Goal: Navigation & Orientation: Find specific page/section

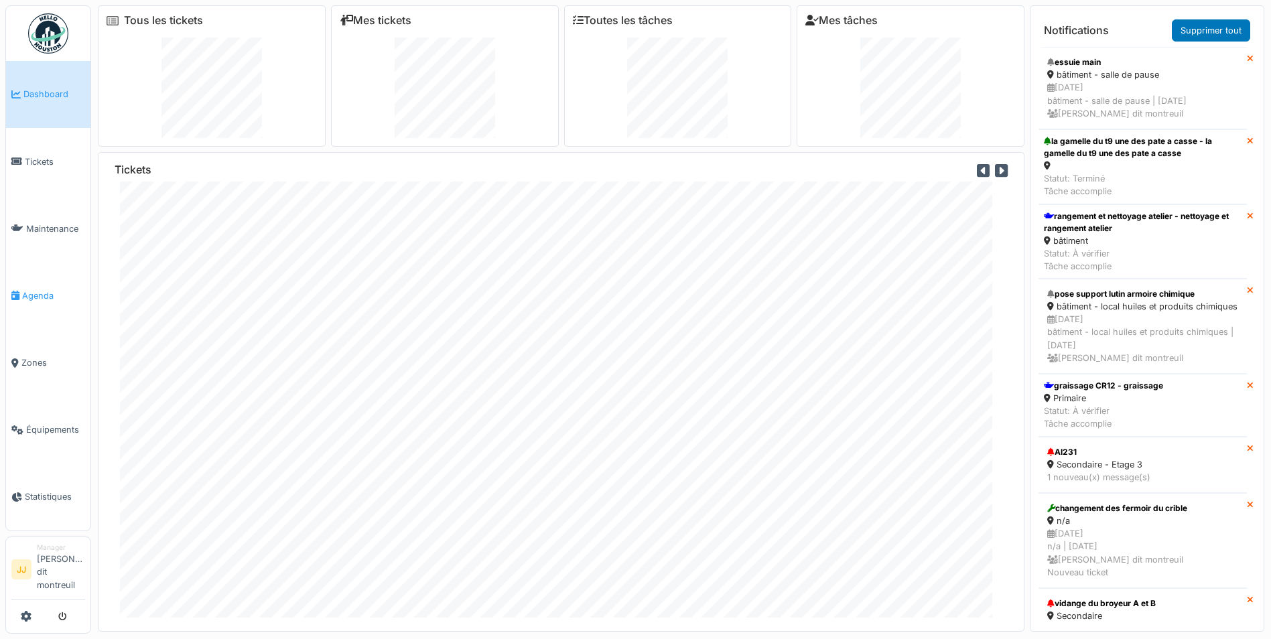
click at [36, 289] on span "Agenda" at bounding box center [53, 295] width 63 height 13
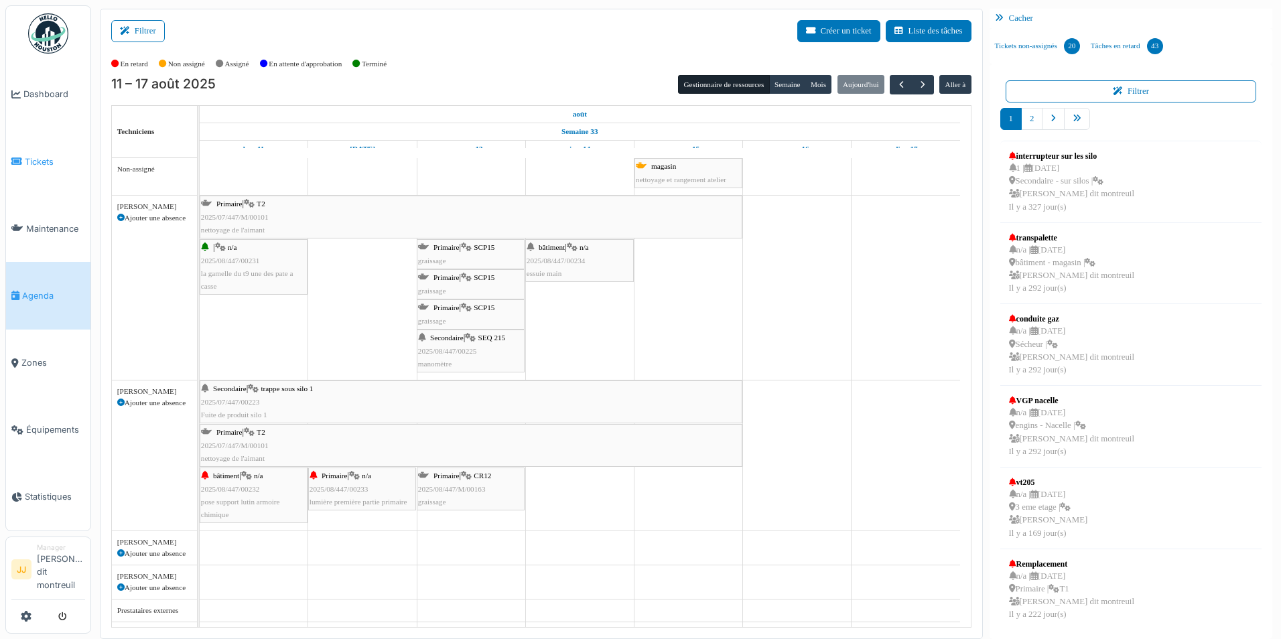
click at [68, 184] on link "Tickets" at bounding box center [48, 161] width 84 height 67
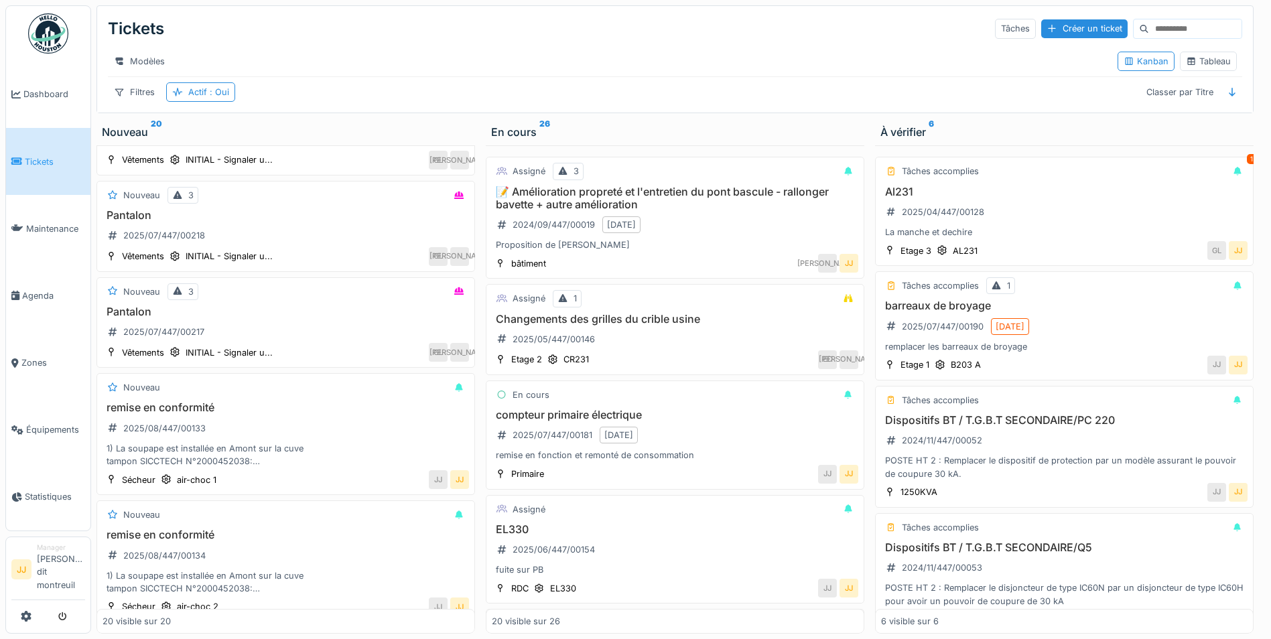
scroll to position [1005, 0]
